Goal: Information Seeking & Learning: Learn about a topic

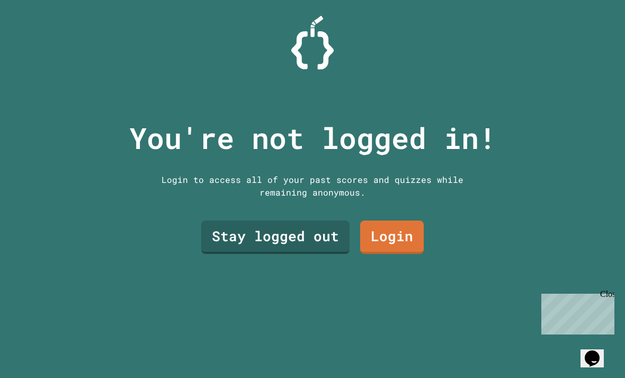
click at [295, 254] on link "Stay logged out" at bounding box center [275, 236] width 148 height 33
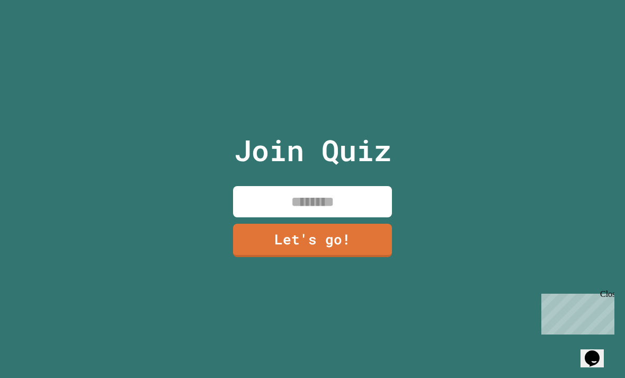
click at [335, 213] on input at bounding box center [312, 201] width 159 height 31
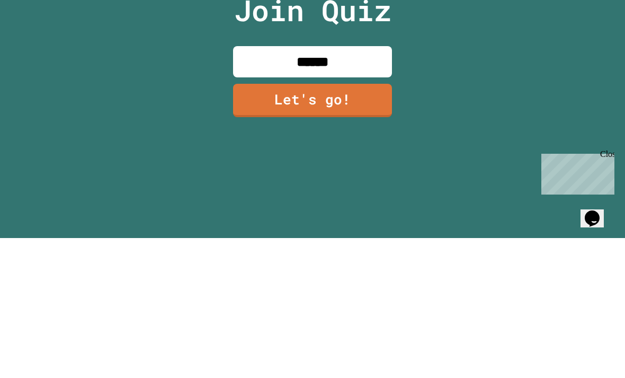
type input "*******"
click at [358, 224] on link "Let's go!" at bounding box center [312, 240] width 159 height 33
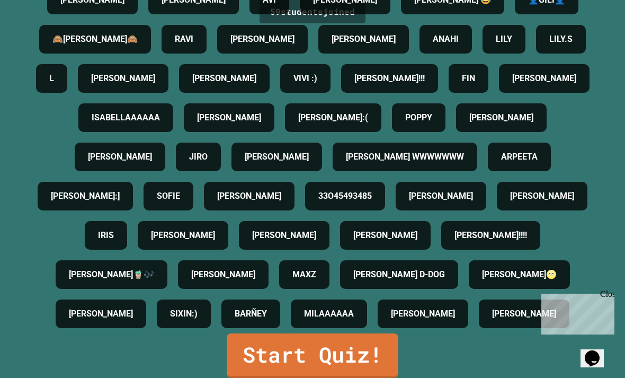
click at [359, 377] on link "Start Quiz!" at bounding box center [313, 355] width 172 height 44
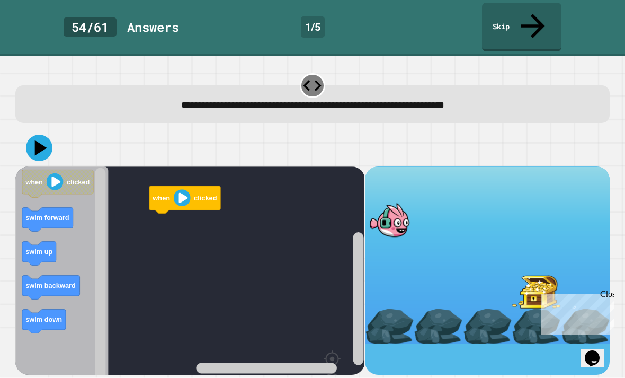
click at [40, 217] on icon "Blockly Workspace" at bounding box center [61, 298] width 93 height 265
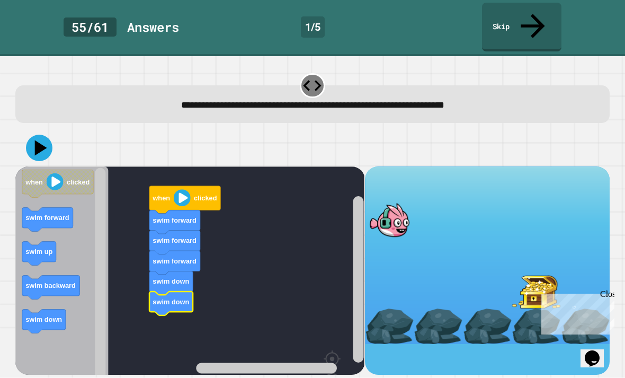
click at [43, 135] on icon at bounding box center [39, 148] width 26 height 26
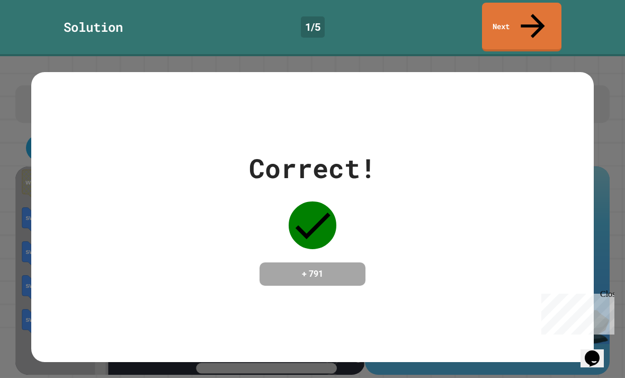
click at [552, 25] on link "Next" at bounding box center [521, 27] width 79 height 49
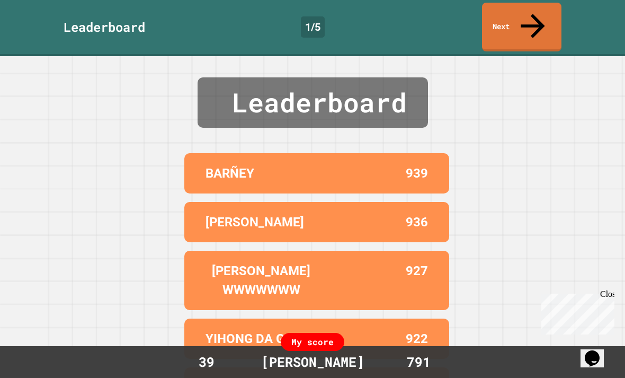
click at [533, 16] on icon at bounding box center [533, 26] width 24 height 24
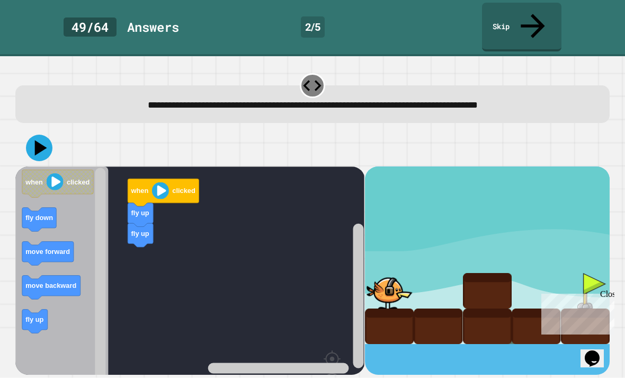
click at [59, 275] on icon "Blockly Workspace" at bounding box center [51, 287] width 58 height 24
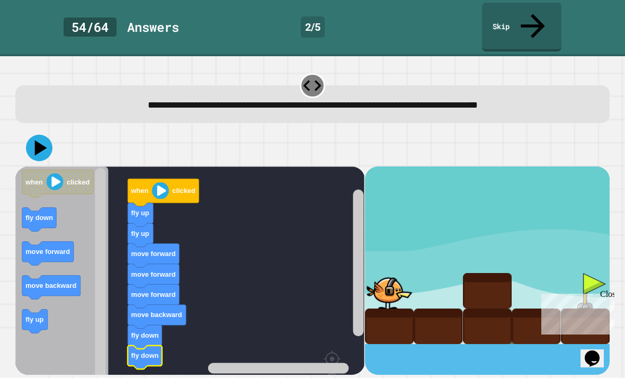
click at [41, 140] on icon at bounding box center [41, 147] width 12 height 15
click at [144, 336] on rect "Blockly Workspace" at bounding box center [189, 298] width 349 height 265
click at [42, 136] on button at bounding box center [39, 148] width 26 height 26
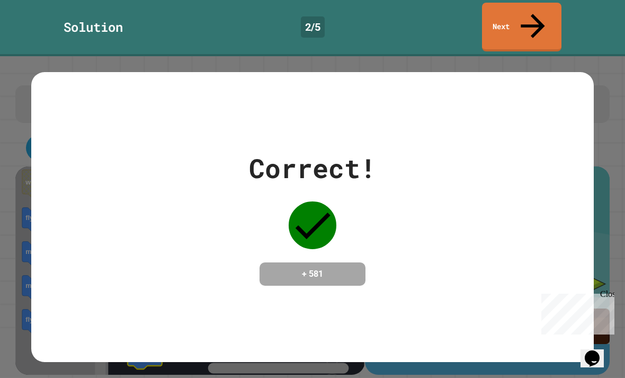
click at [537, 12] on icon at bounding box center [533, 26] width 36 height 36
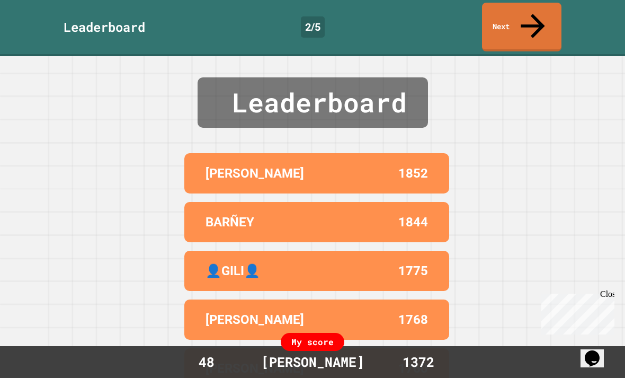
click at [538, 25] on link "Next" at bounding box center [521, 27] width 79 height 49
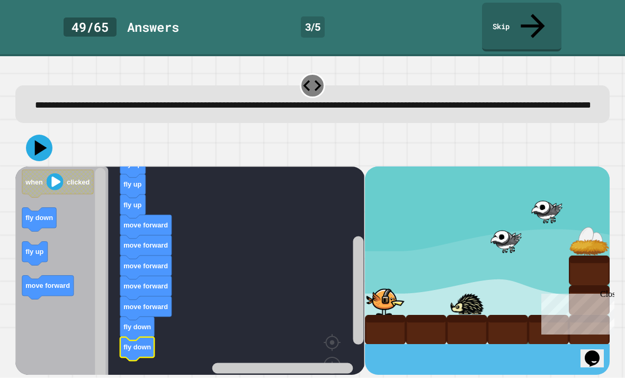
click at [43, 139] on icon at bounding box center [39, 148] width 26 height 26
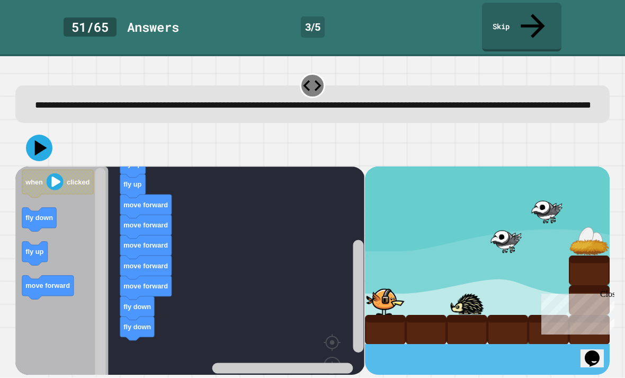
click at [52, 139] on button at bounding box center [39, 148] width 26 height 26
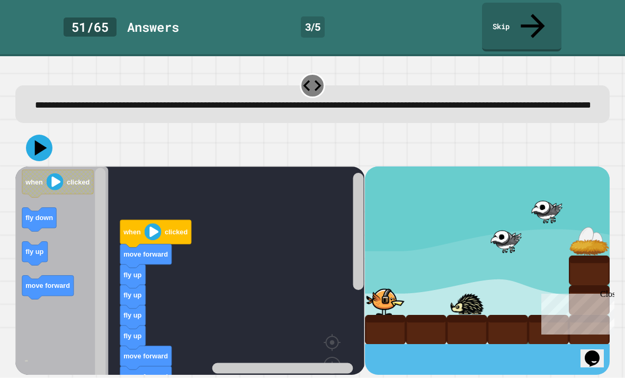
click at [40, 144] on icon at bounding box center [41, 147] width 12 height 15
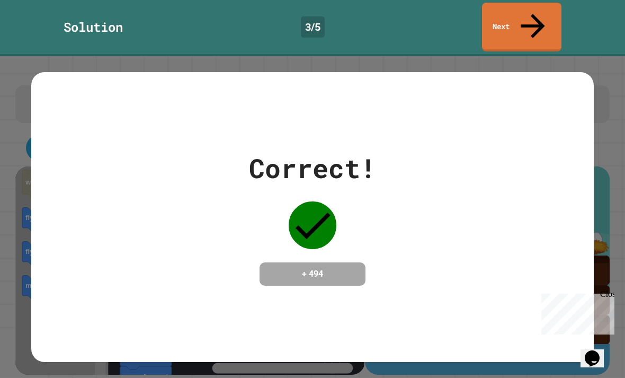
click at [531, 21] on link "Next" at bounding box center [521, 27] width 79 height 49
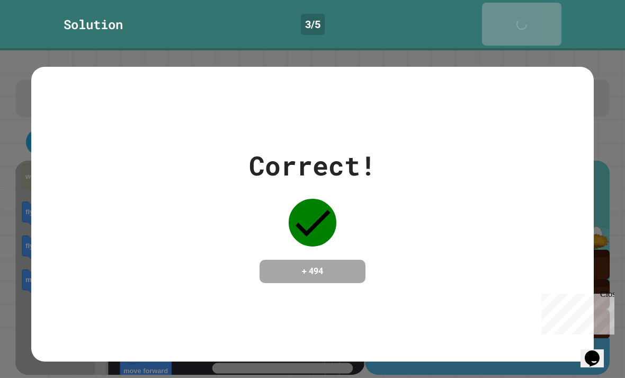
click at [541, 14] on link "Next" at bounding box center [521, 24] width 79 height 43
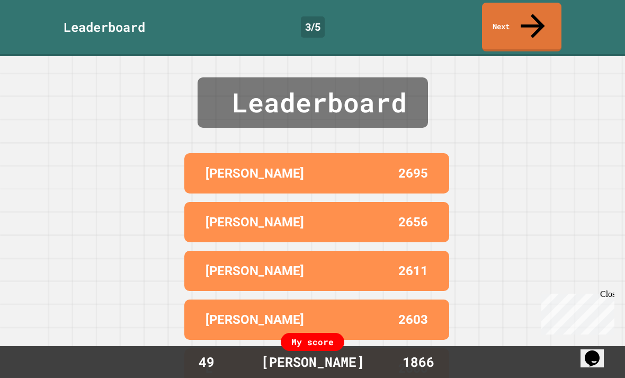
click at [541, 16] on link "Next" at bounding box center [521, 27] width 79 height 49
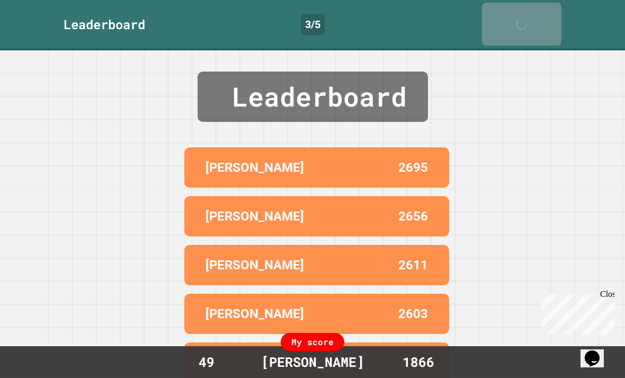
click at [543, 14] on link "Next" at bounding box center [521, 24] width 79 height 43
